Goal: Task Accomplishment & Management: Use online tool/utility

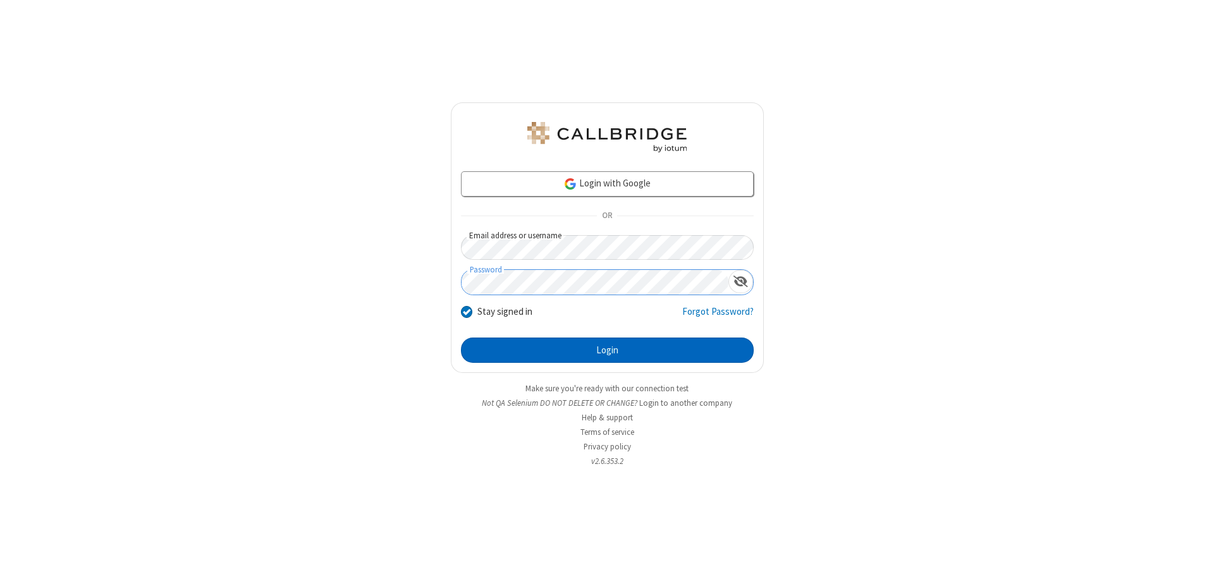
click at [607, 350] on button "Login" at bounding box center [607, 350] width 293 height 25
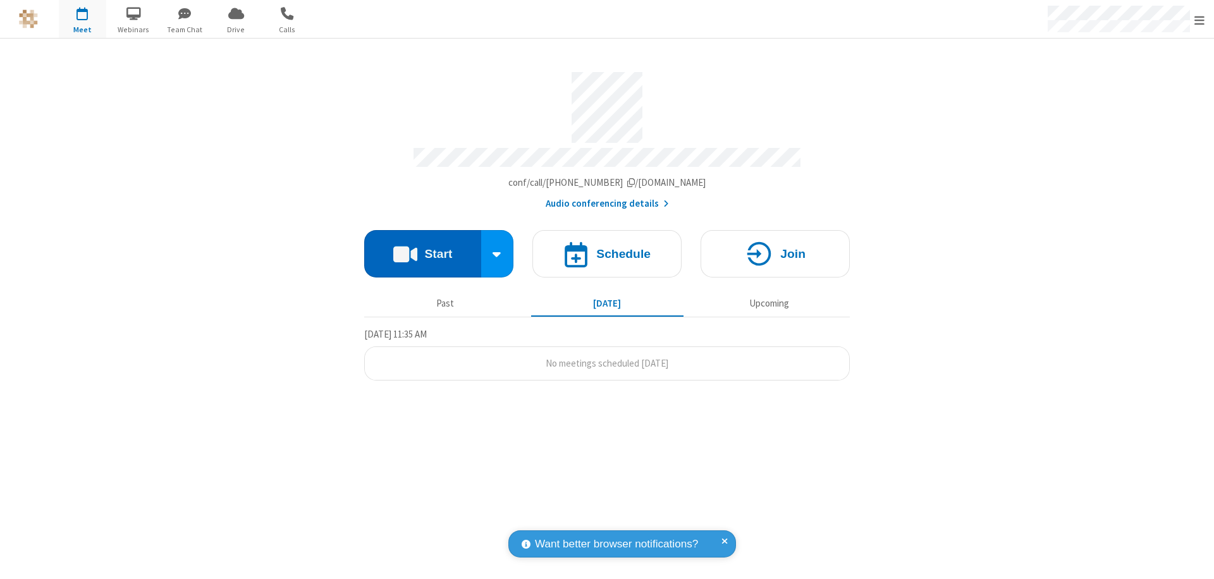
click at [422, 248] on button "Start" at bounding box center [422, 253] width 117 height 47
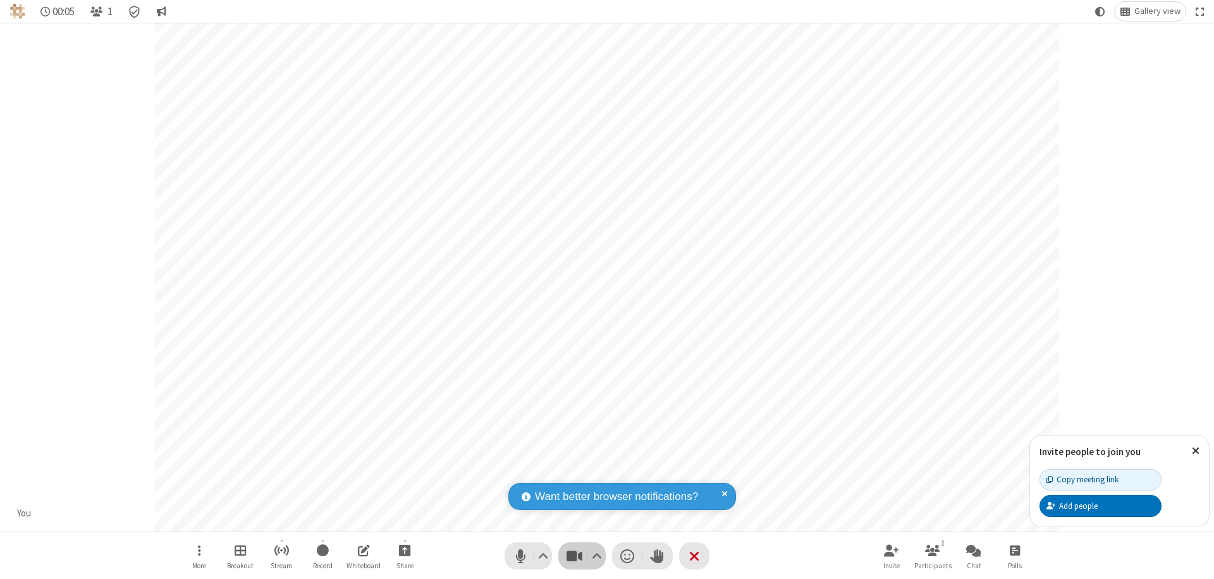
click at [574, 556] on span "Stop video (⌘+Shift+V)" at bounding box center [573, 556] width 19 height 18
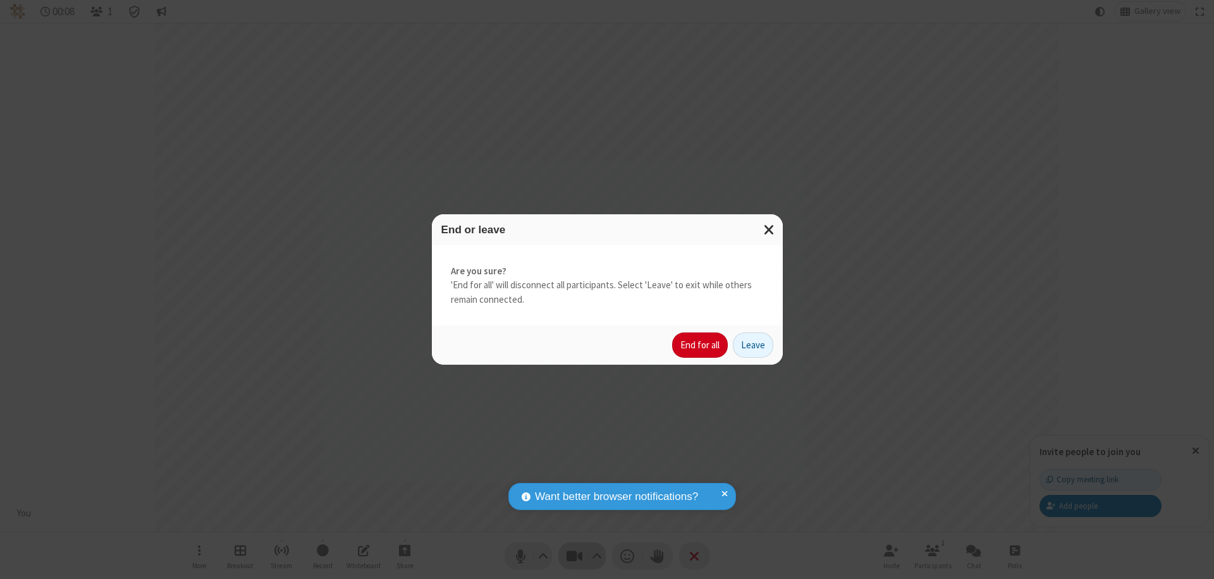
click at [700, 345] on button "End for all" at bounding box center [700, 344] width 56 height 25
